Goal: Navigation & Orientation: Find specific page/section

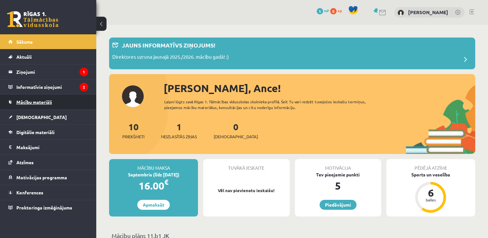
click at [58, 100] on link "Mācību materiāli" at bounding box center [48, 102] width 80 height 15
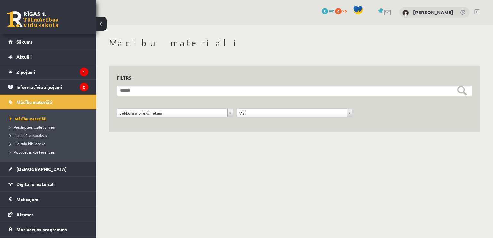
click at [51, 129] on link "Pieslēgties Uzdevumiem" at bounding box center [50, 127] width 80 height 6
click at [43, 134] on span "Literatūras saraksts" at bounding box center [28, 135] width 37 height 5
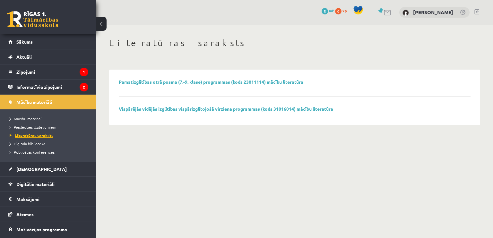
click at [43, 134] on span "Literatūras saraksts" at bounding box center [32, 135] width 44 height 5
click at [37, 143] on span "Digitālā bibliotēka" at bounding box center [28, 143] width 36 height 5
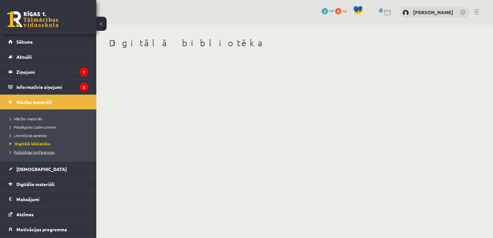
click at [44, 150] on span "Publicētas konferences" at bounding box center [32, 152] width 45 height 5
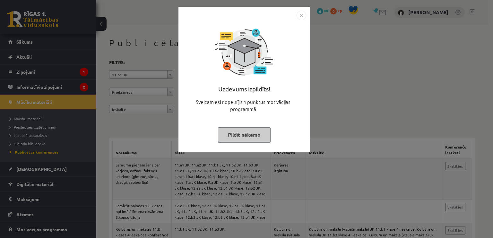
click at [255, 131] on button "Pildīt nākamo" at bounding box center [244, 134] width 53 height 15
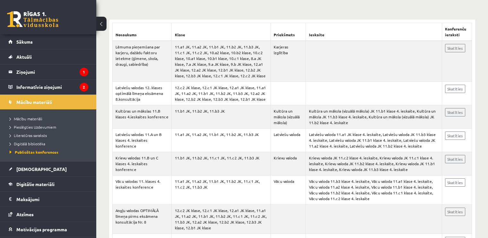
scroll to position [120, 0]
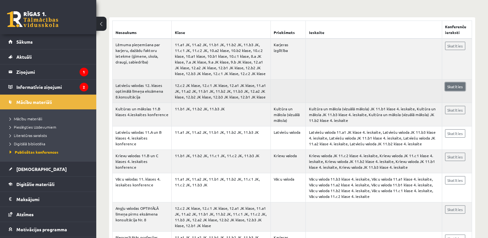
click at [449, 86] on link "Skatīties" at bounding box center [455, 87] width 20 height 8
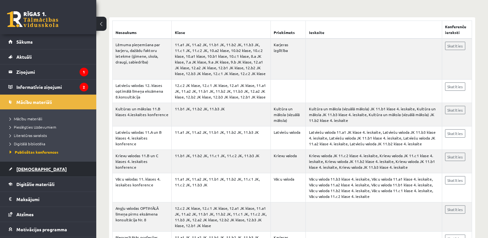
click at [65, 168] on link "[DEMOGRAPHIC_DATA]" at bounding box center [48, 169] width 80 height 15
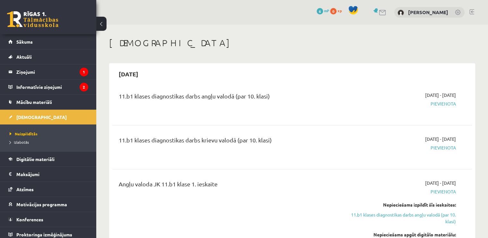
click at [417, 115] on div "11.b1 klases diagnostikas darbs angļu valodā (par 10. klasi) [DATE] - [DATE] [G…" at bounding box center [292, 103] width 360 height 36
click at [333, 110] on div "11.b1 klases diagnostikas darbs angļu valodā (par 10. klasi)" at bounding box center [230, 103] width 232 height 23
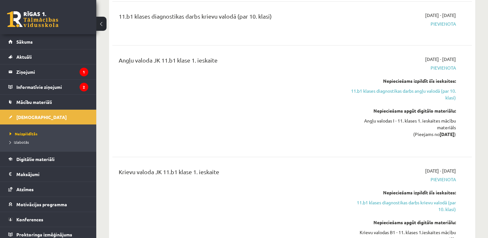
scroll to position [131, 0]
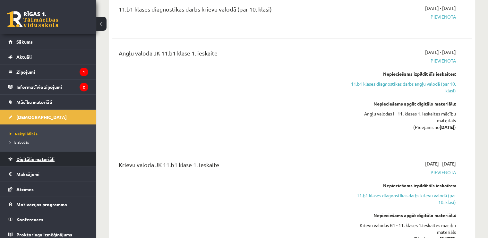
click at [58, 160] on link "Digitālie materiāli" at bounding box center [48, 159] width 80 height 15
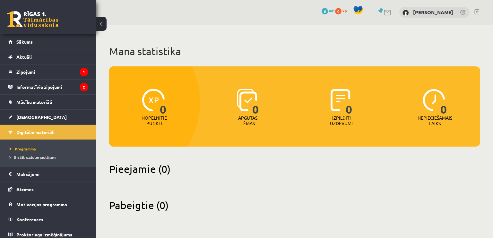
click at [362, 194] on div "Mana statistika 0 Nopelnītie punkti 0 Apgūtās tēmas 0 Izpildīti uzdevumi 0 Nepi…" at bounding box center [294, 128] width 397 height 207
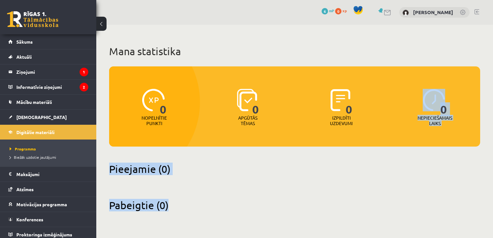
drag, startPoint x: 363, startPoint y: 193, endPoint x: 378, endPoint y: 145, distance: 50.7
click at [378, 145] on div "Mana statistika 0 Nopelnītie punkti 0 Apgūtās tēmas 0 Izpildīti uzdevumi 0 Nepi…" at bounding box center [294, 128] width 397 height 207
click at [366, 197] on div "Mana statistika 0 Nopelnītie punkti 0 Apgūtās tēmas 0 Izpildīti uzdevumi 0 Nepi…" at bounding box center [294, 128] width 397 height 207
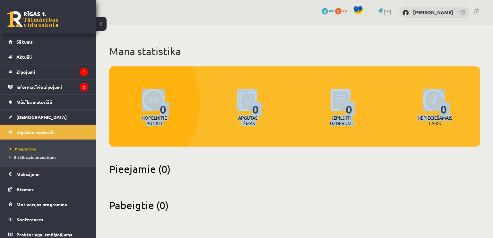
drag, startPoint x: 493, startPoint y: 35, endPoint x: 493, endPoint y: 109, distance: 73.9
click at [493, 109] on div "Mana statistika 0 Nopelnītie punkti 0 Apgūtās tēmas 0 Izpildīti uzdevumi 0 Nepi…" at bounding box center [294, 128] width 397 height 207
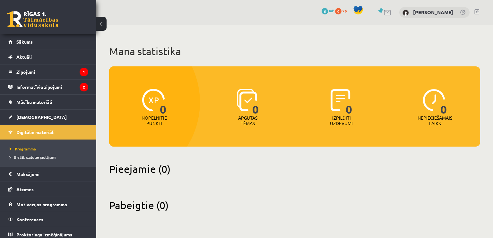
click at [342, 195] on div "Mana statistika 0 Nopelnītie punkti 0 Apgūtās tēmas 0 Izpildīti uzdevumi 0 Nepi…" at bounding box center [294, 128] width 397 height 207
click at [185, 131] on div at bounding box center [114, 102] width 171 height 168
click at [57, 155] on link "Biežāk uzdotie jautājumi" at bounding box center [50, 157] width 80 height 6
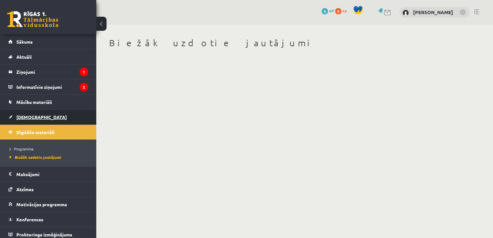
click at [45, 121] on link "[DEMOGRAPHIC_DATA]" at bounding box center [48, 117] width 80 height 15
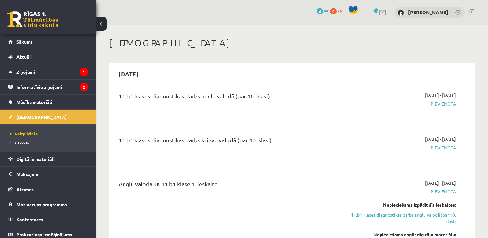
click at [89, 126] on ul "Neizpildītās [GEOGRAPHIC_DATA]" at bounding box center [48, 138] width 96 height 27
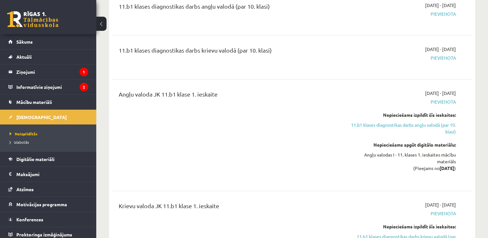
scroll to position [83, 0]
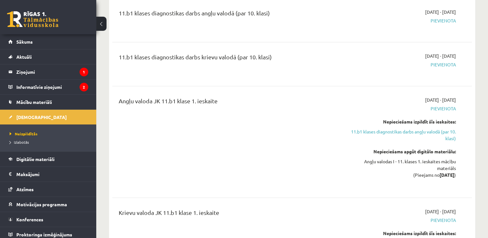
click at [308, 28] on div "11.b1 klases diagnostikas darbs angļu valodā (par 10. klasi)" at bounding box center [230, 20] width 232 height 23
